Goal: Task Accomplishment & Management: Complete application form

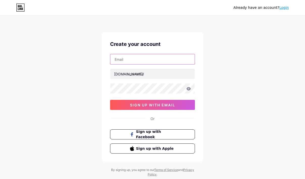
click at [133, 62] on input "text" at bounding box center [152, 59] width 84 height 10
paste input "[EMAIL_ADDRESS][DOMAIN_NAME]"
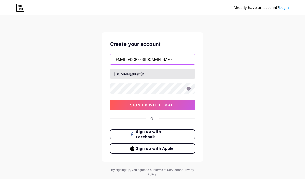
type input "[EMAIL_ADDRESS][DOMAIN_NAME]"
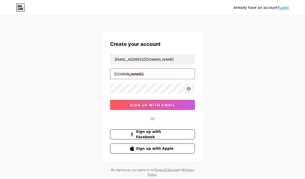
click at [143, 77] on input "text" at bounding box center [152, 74] width 84 height 10
click at [140, 77] on input "text" at bounding box center [152, 74] width 84 height 10
paste input "mainduit"
type input "mainduit"
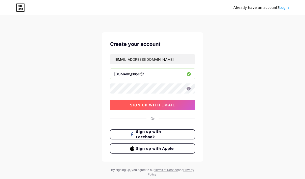
click at [131, 106] on span "sign up with email" at bounding box center [152, 105] width 45 height 4
